Goal: Transaction & Acquisition: Purchase product/service

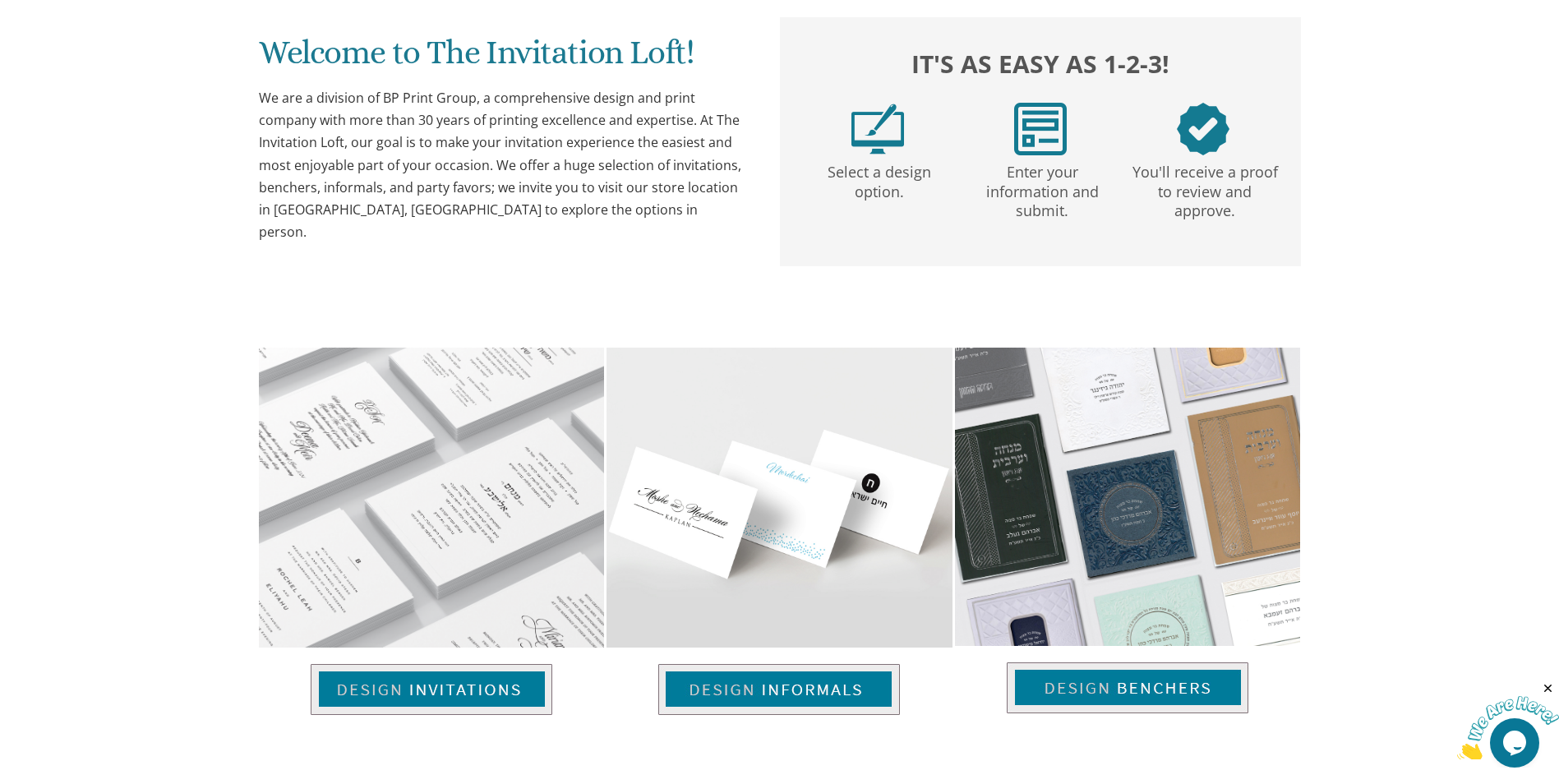
scroll to position [1068, 0]
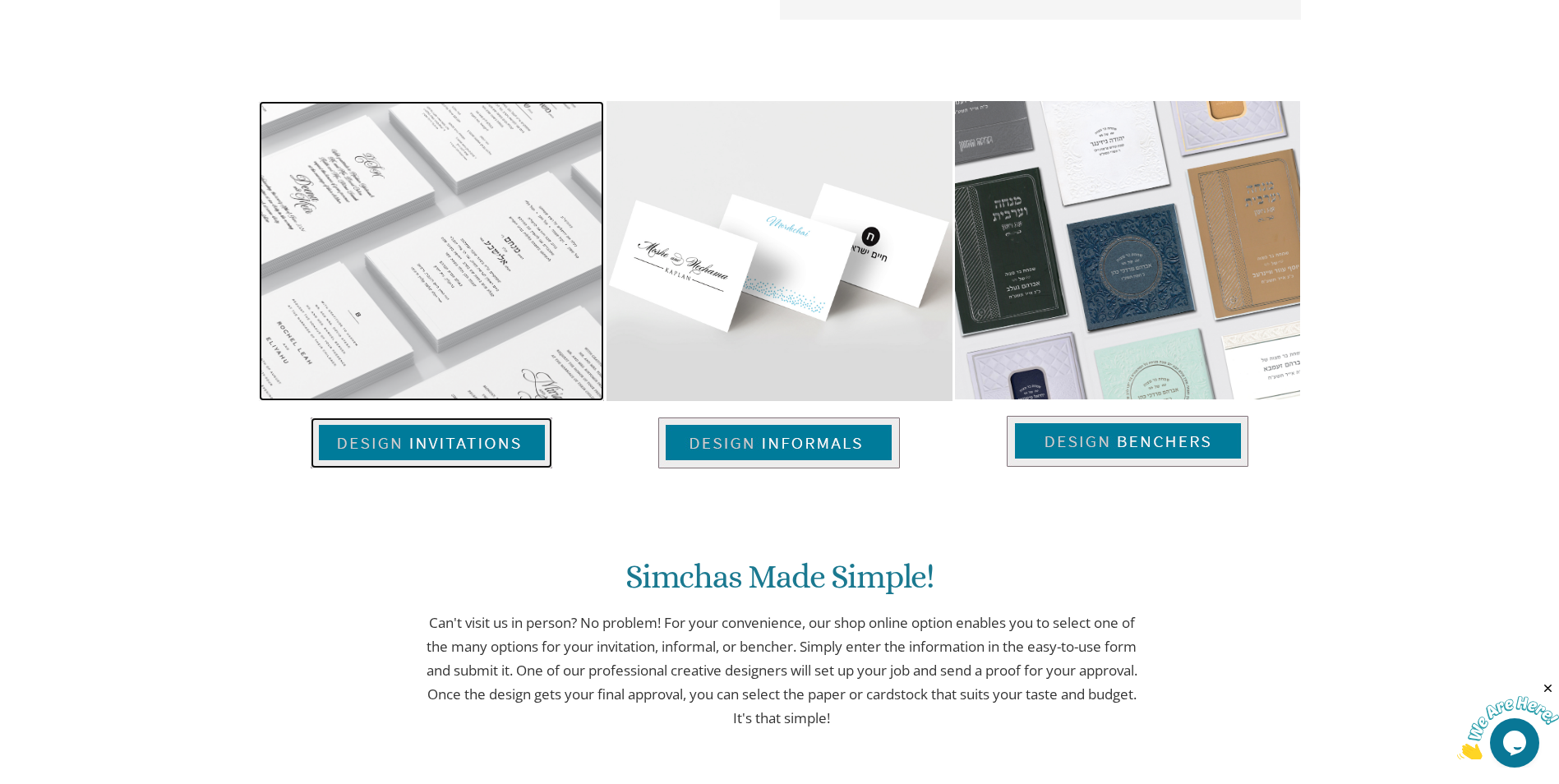
click at [428, 443] on img at bounding box center [431, 442] width 242 height 51
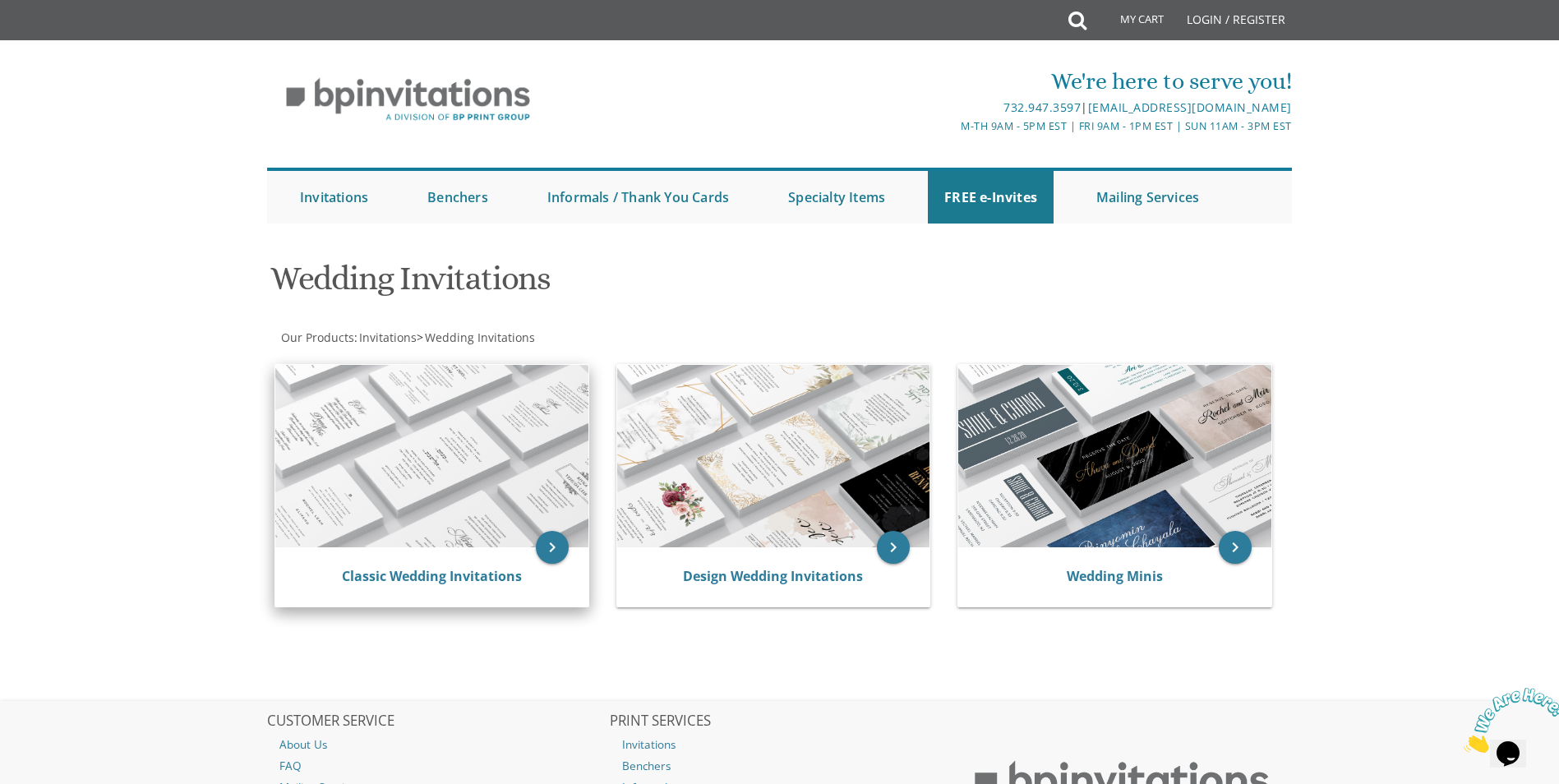
click at [428, 445] on img at bounding box center [432, 456] width 313 height 182
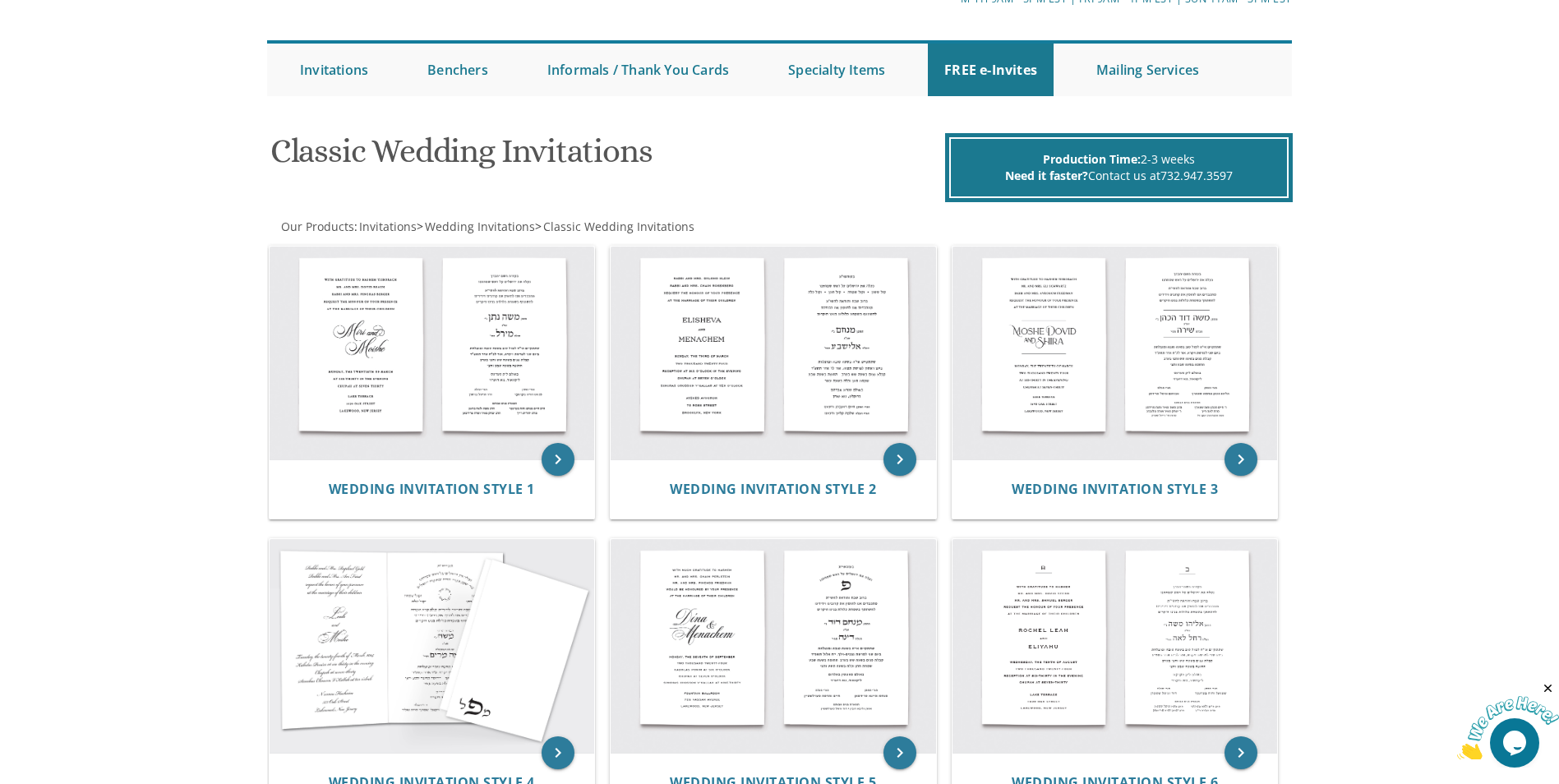
scroll to position [115, 0]
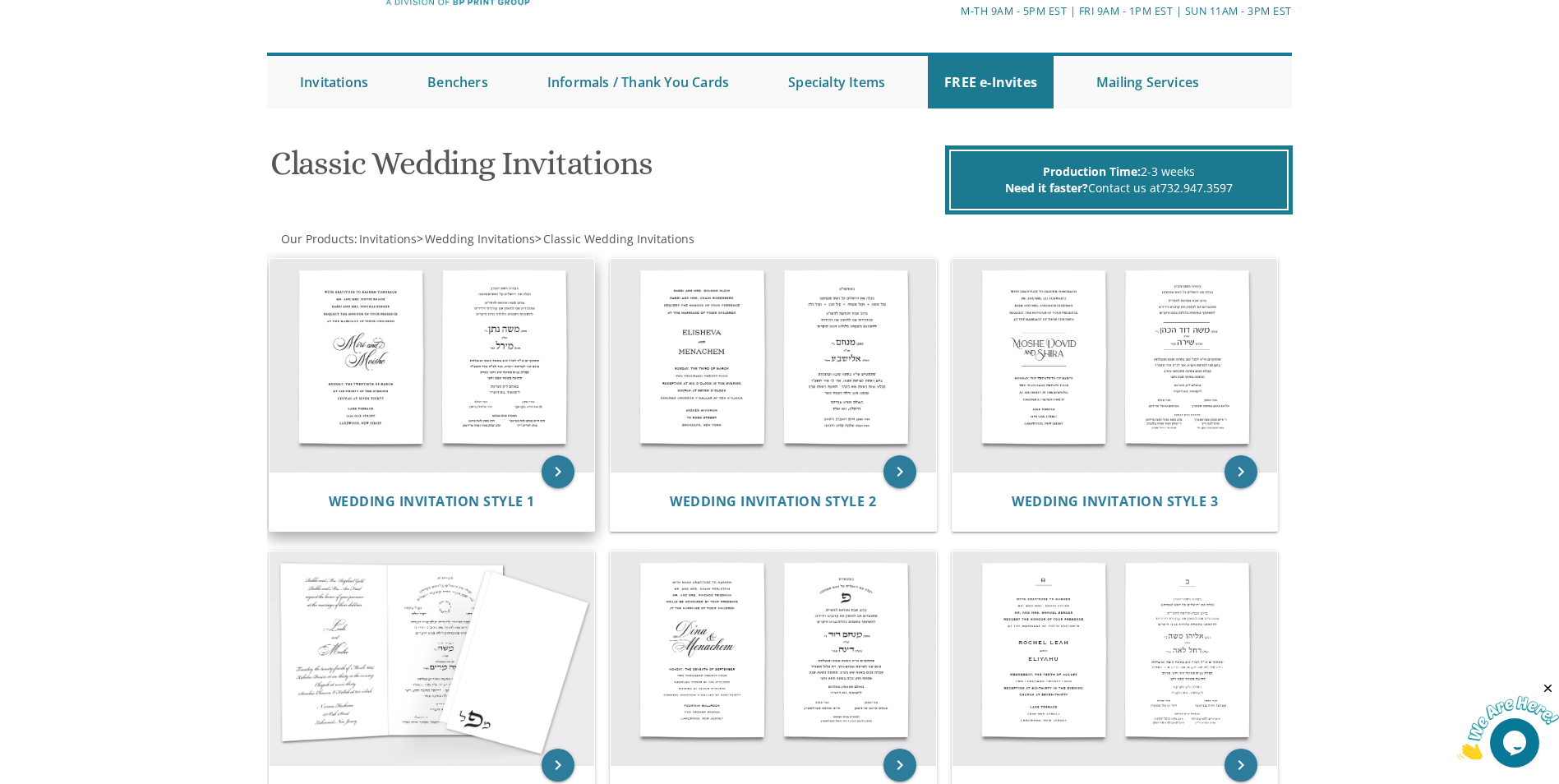
click at [559, 428] on img at bounding box center [432, 365] width 326 height 213
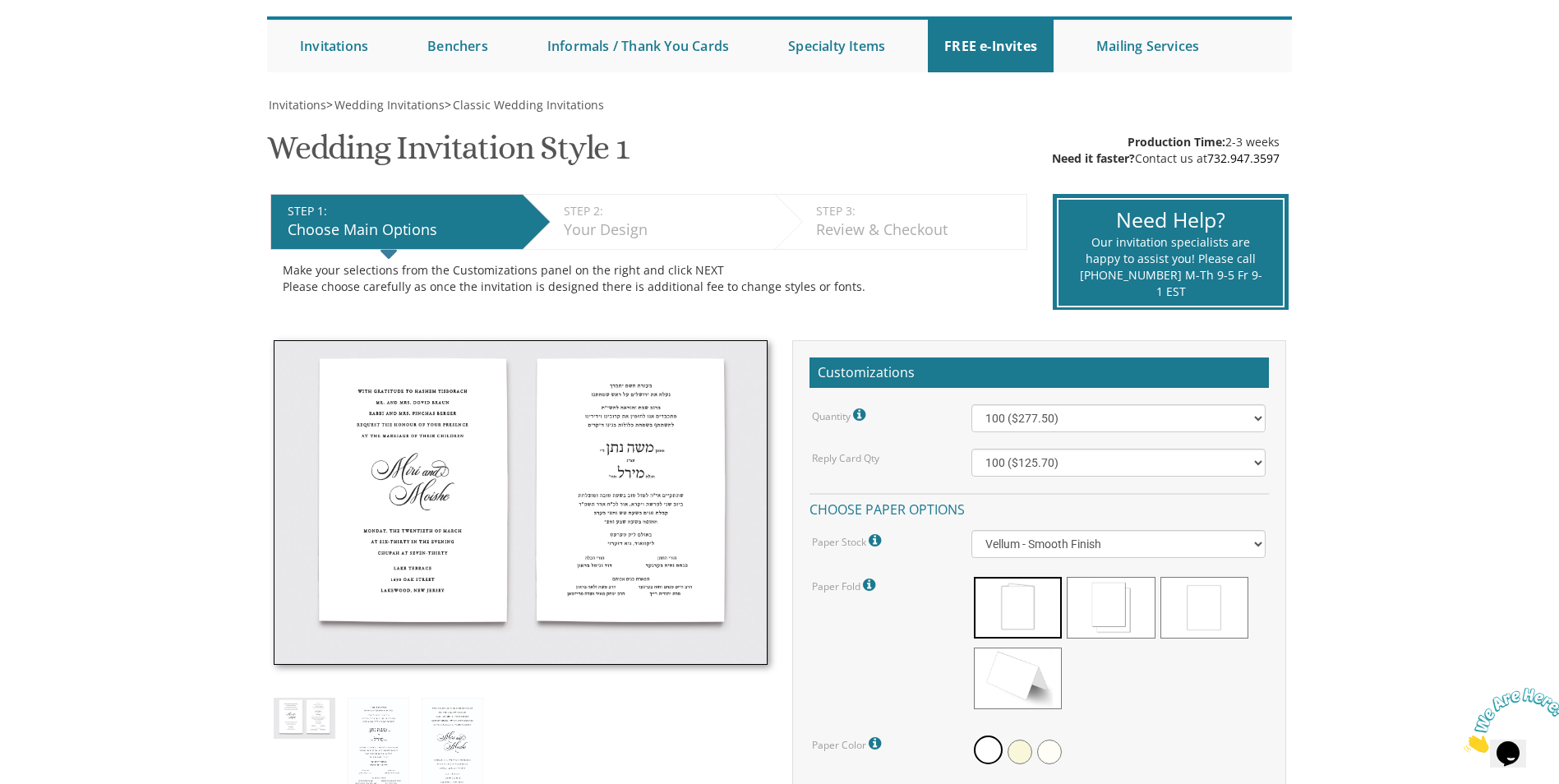
scroll to position [328, 0]
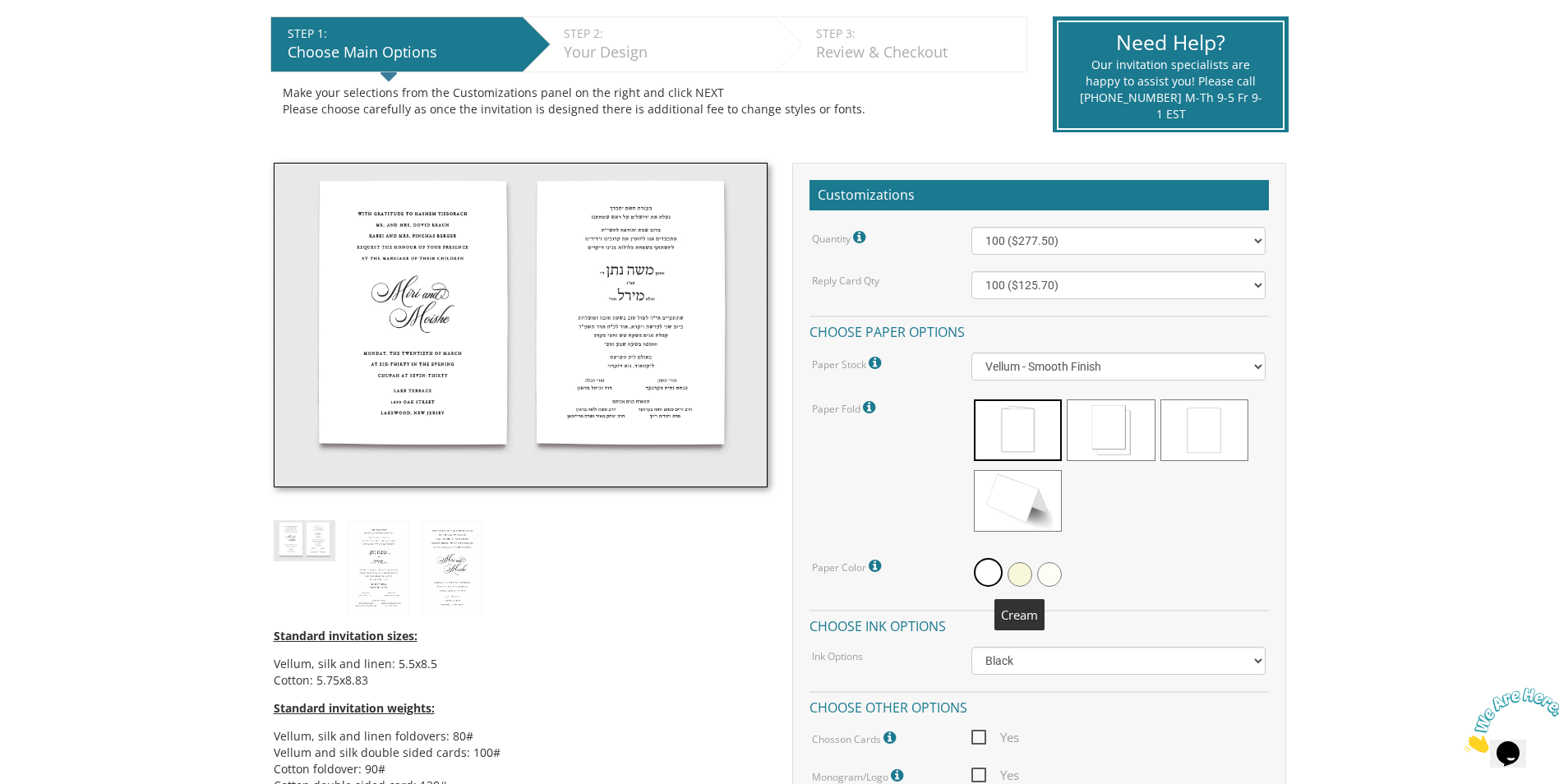
click at [1023, 571] on span at bounding box center [1019, 574] width 25 height 25
click at [1100, 448] on span at bounding box center [1110, 429] width 88 height 61
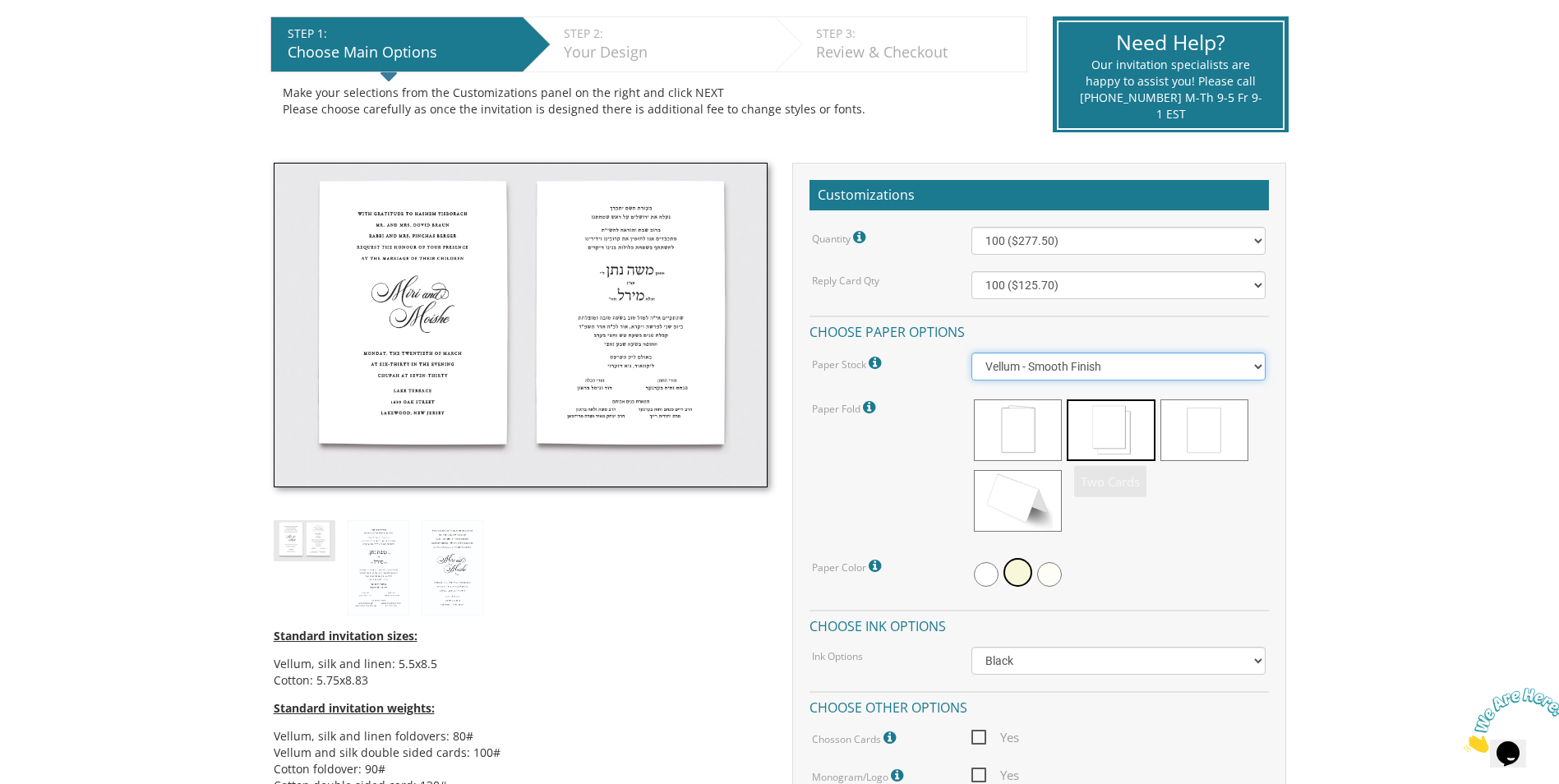
click at [1132, 364] on select "Vellum - Smooth Finish Linen - Subtle Embossed Crosshatch Texture Silk - Soft, …" at bounding box center [1118, 366] width 294 height 28
select select "Linen"
click at [971, 352] on select "Vellum - Smooth Finish Linen - Subtle Embossed Crosshatch Texture Silk - Soft, …" at bounding box center [1118, 366] width 294 height 28
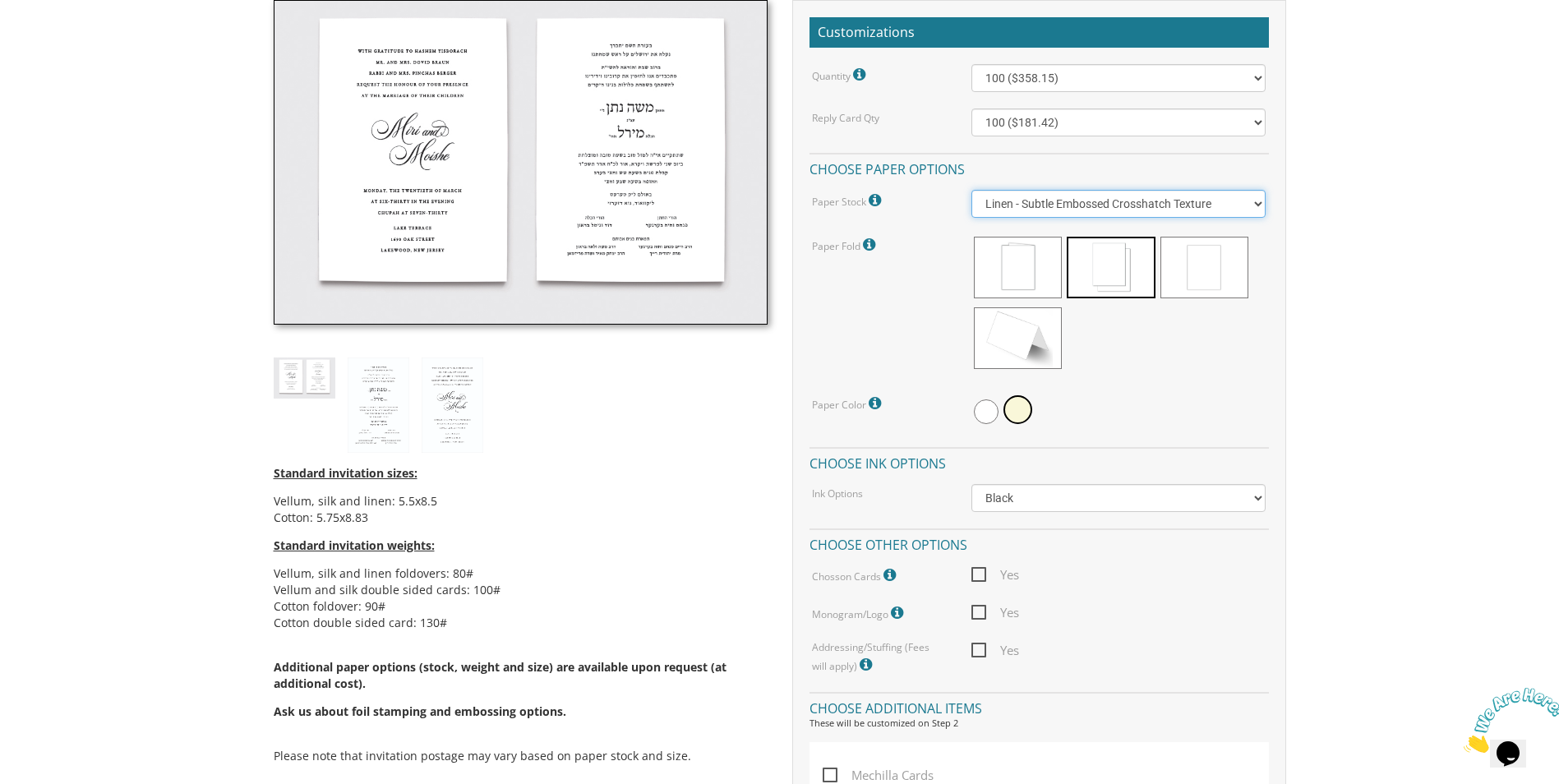
scroll to position [492, 0]
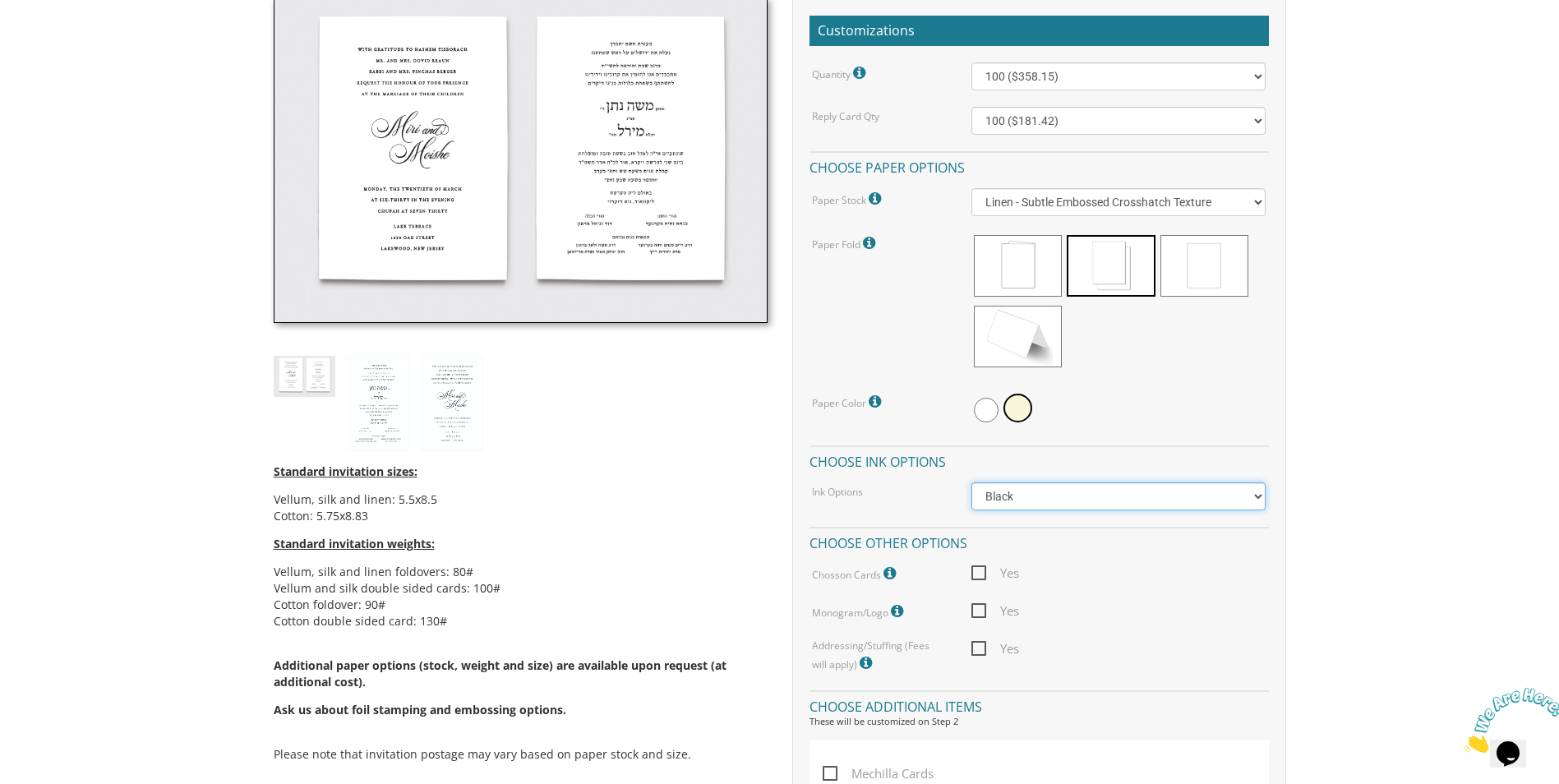
click at [1198, 499] on select "Black Colored Ink ($65.00) Black + One Color ($211.00) Two Colors ($265.00)" at bounding box center [1118, 496] width 294 height 28
select select "Black + One Color"
click at [971, 482] on select "Black Colored Ink ($65.00) Black + One Color ($211.00) Two Colors ($265.00)" at bounding box center [1118, 496] width 294 height 28
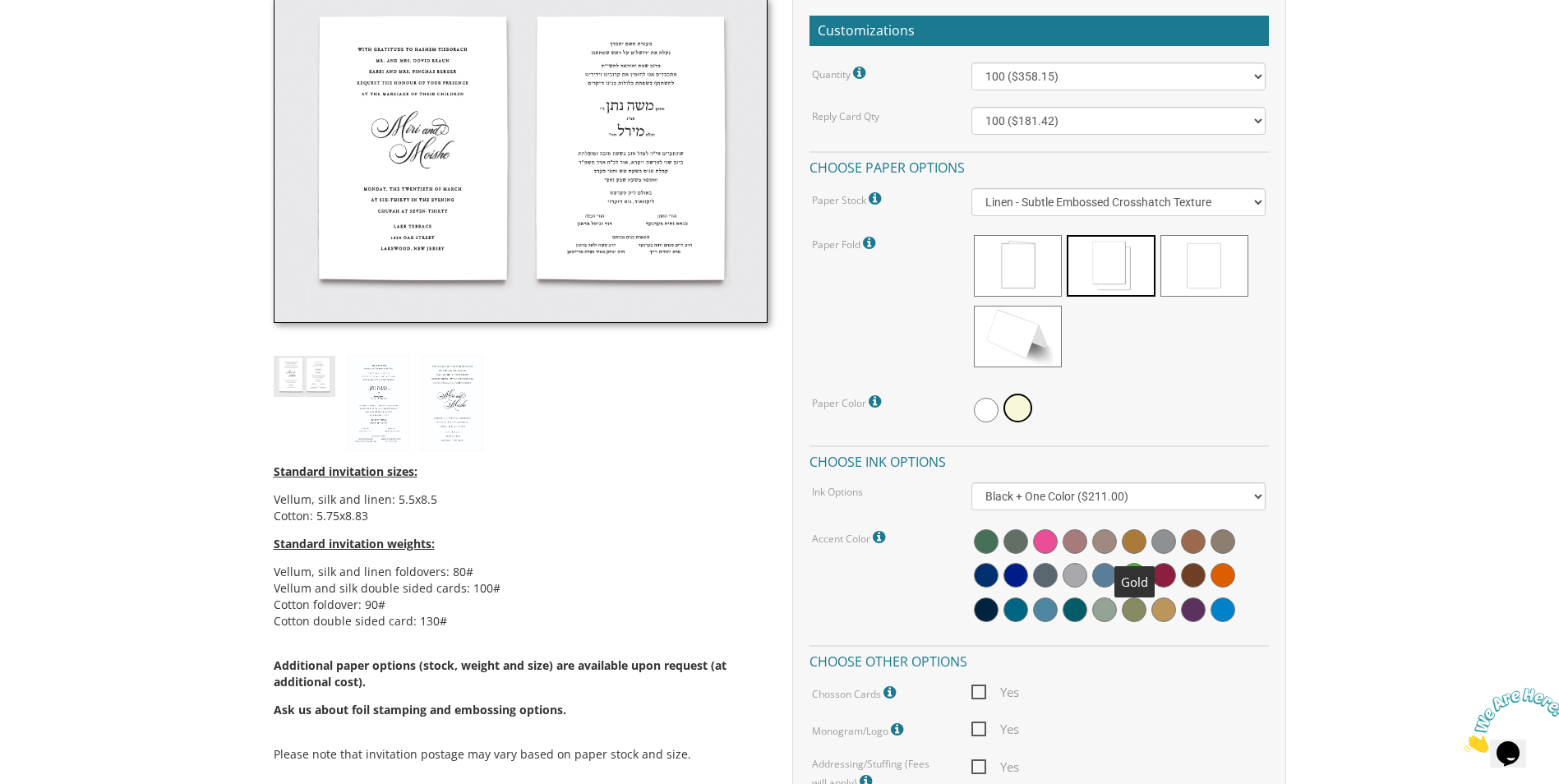
click at [1136, 544] on span at bounding box center [1133, 542] width 25 height 25
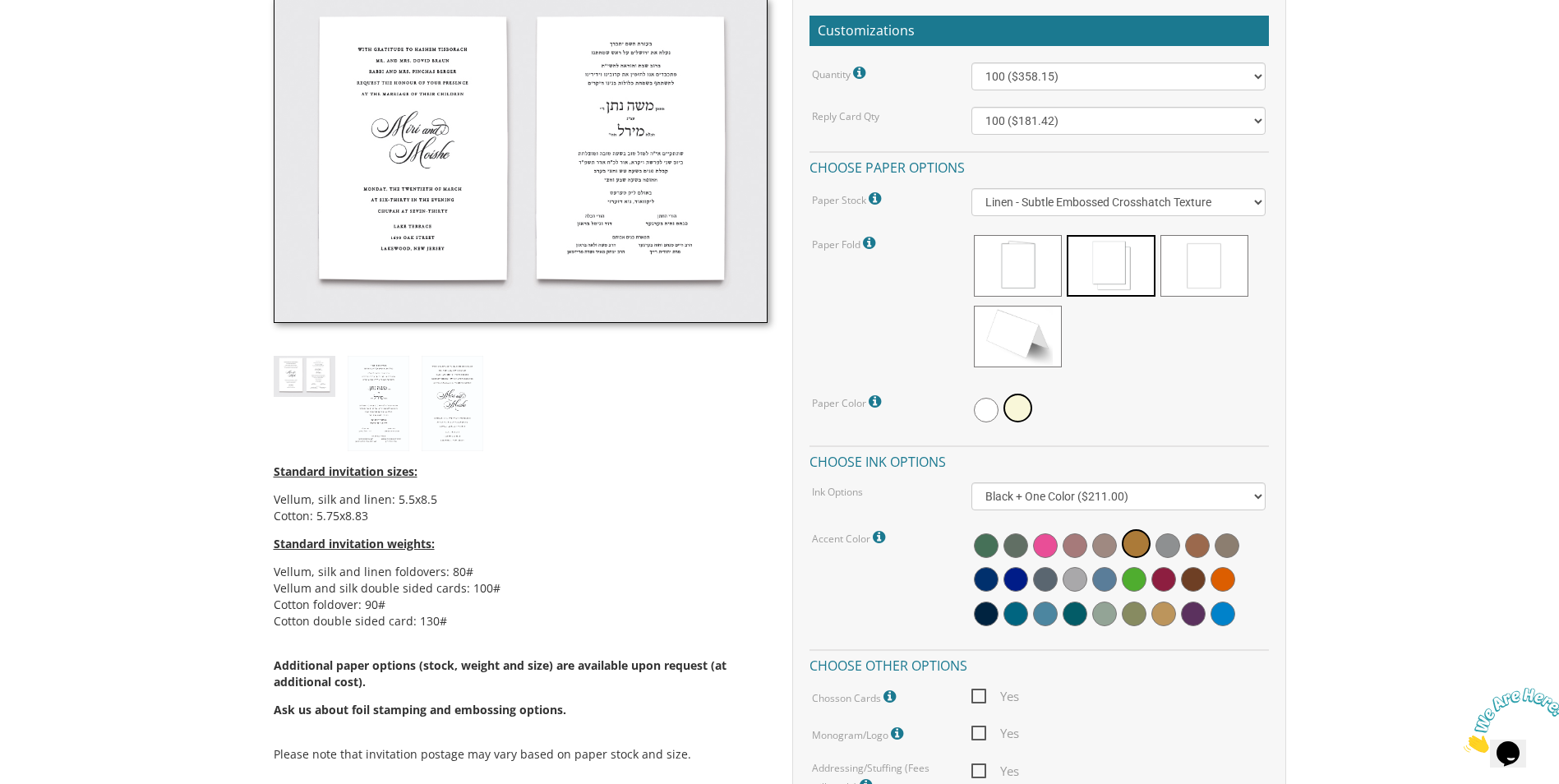
click at [983, 692] on span "Yes" at bounding box center [995, 696] width 47 height 21
click at [981, 692] on input "Yes" at bounding box center [976, 693] width 10 height 10
checkbox input "true"
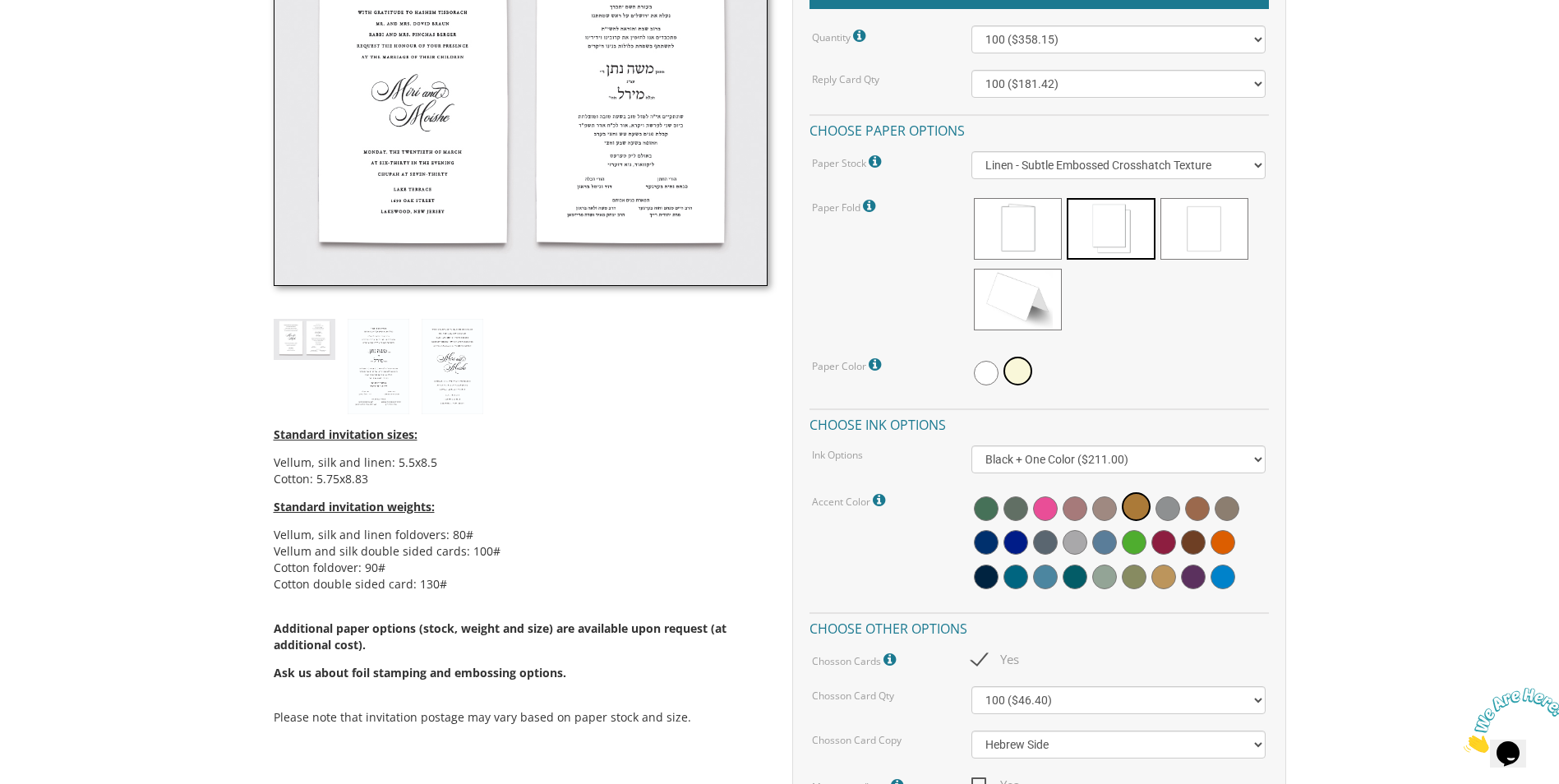
scroll to position [328, 0]
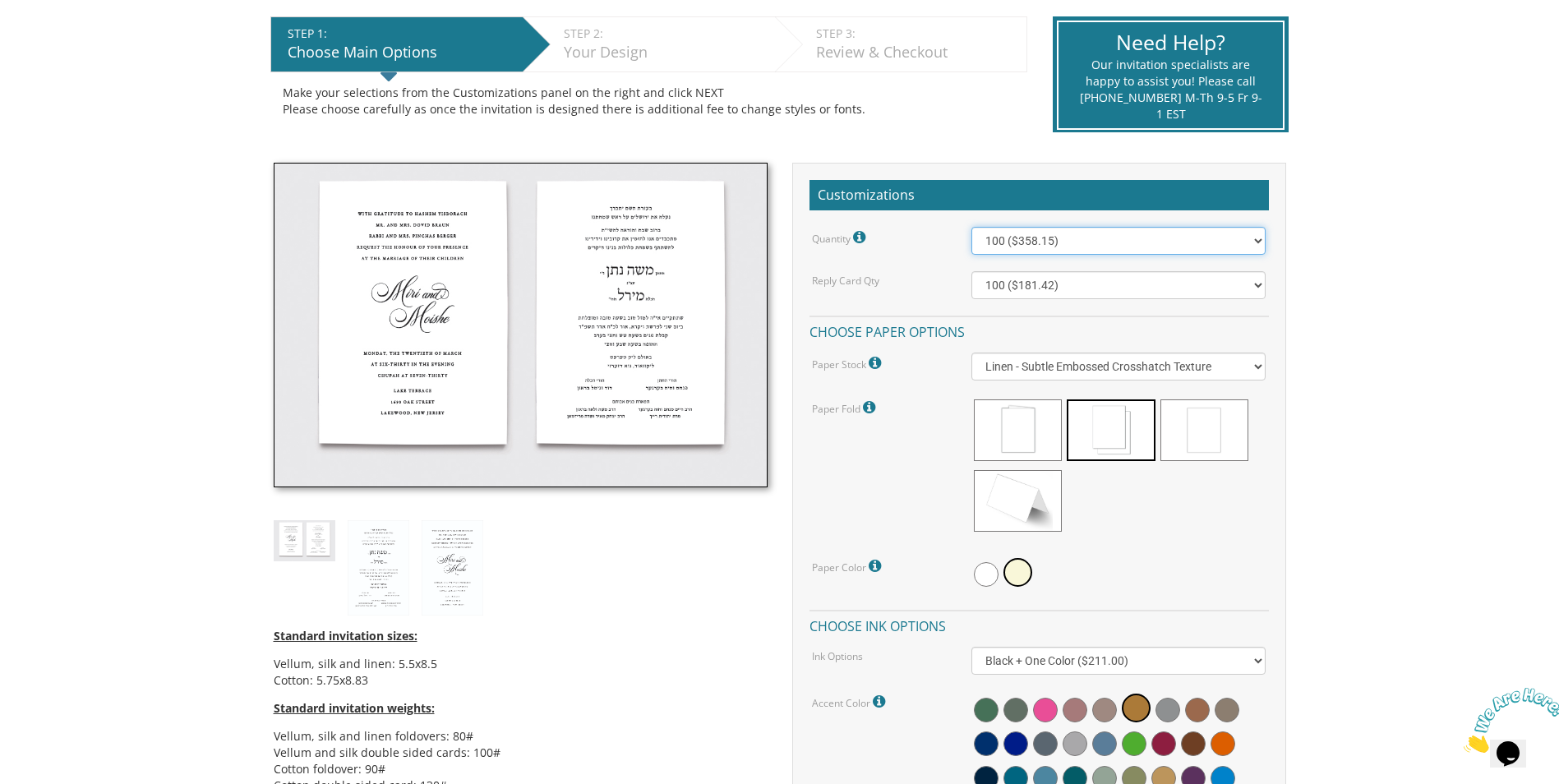
click at [1060, 243] on select "100 ($358.15) 200 ($372.55) 300 ($547.25) 400 ($561.65) 500 ($736.40) 600 ($750…" at bounding box center [1118, 241] width 294 height 28
select select "1000"
click at [971, 226] on select "100 ($358.15) 200 ($372.55) 300 ($547.25) 400 ($561.65) 500 ($736.40) 600 ($750…" at bounding box center [1118, 241] width 294 height 28
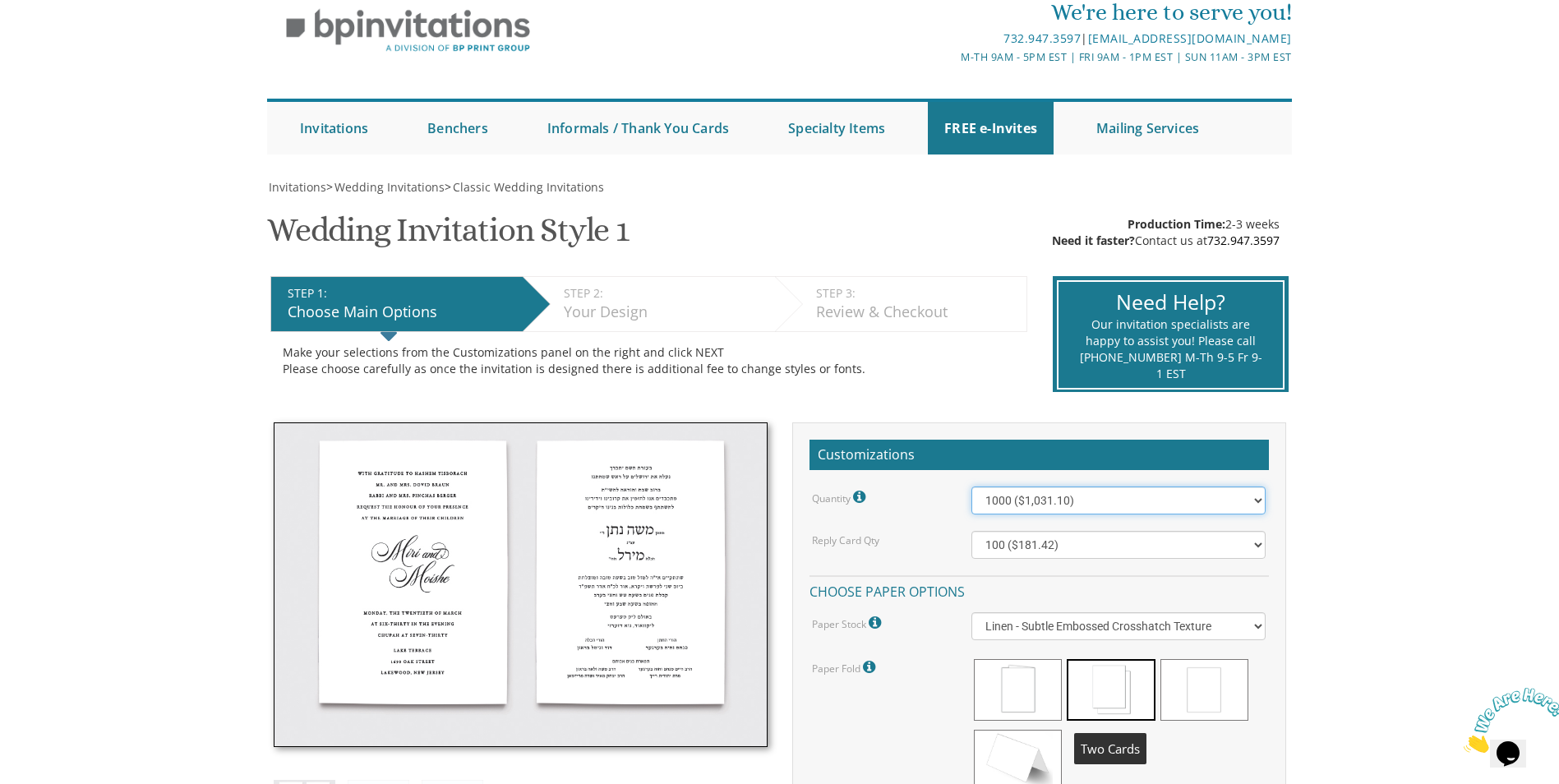
scroll to position [0, 0]
